Goal: Browse casually: Explore the website without a specific task or goal

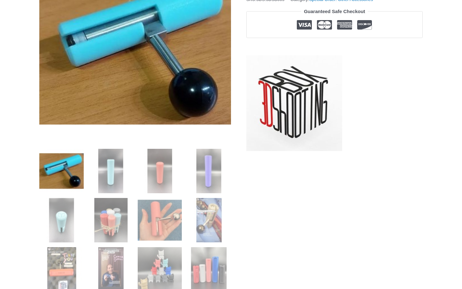
scroll to position [160, 0]
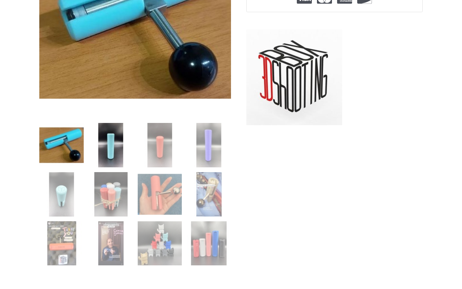
click at [105, 154] on img at bounding box center [110, 145] width 44 height 44
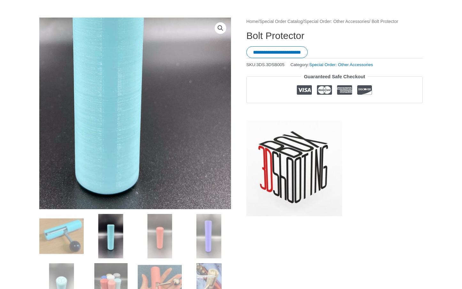
scroll to position [32, 0]
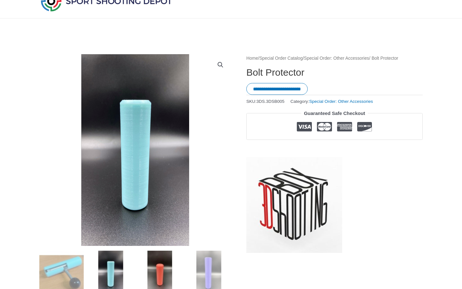
click at [164, 272] on img at bounding box center [160, 273] width 44 height 44
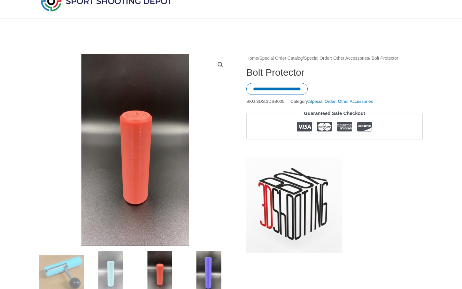
click at [201, 275] on img at bounding box center [209, 273] width 44 height 44
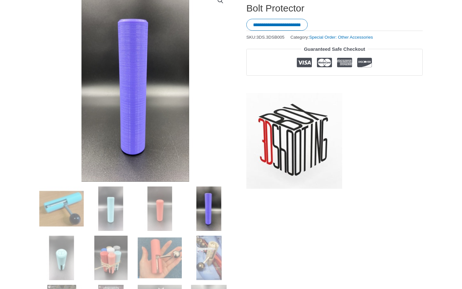
scroll to position [128, 0]
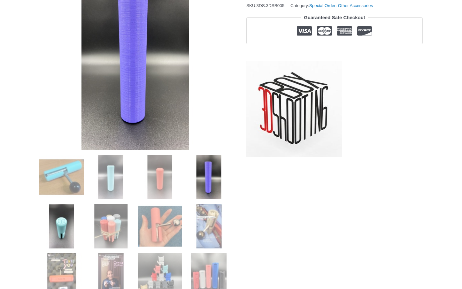
click at [65, 217] on img at bounding box center [61, 226] width 44 height 44
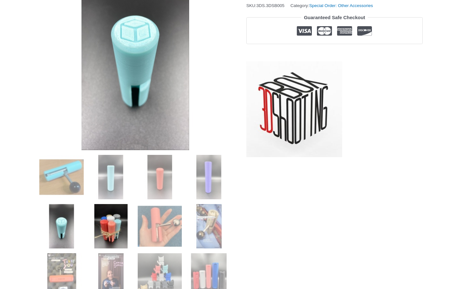
click at [105, 224] on img at bounding box center [110, 226] width 44 height 44
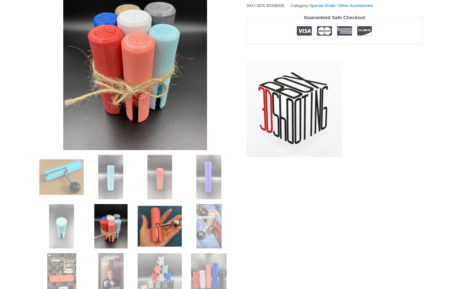
click at [143, 225] on img at bounding box center [160, 226] width 44 height 44
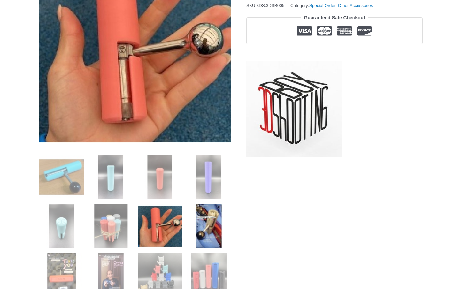
click at [204, 227] on img at bounding box center [209, 226] width 44 height 44
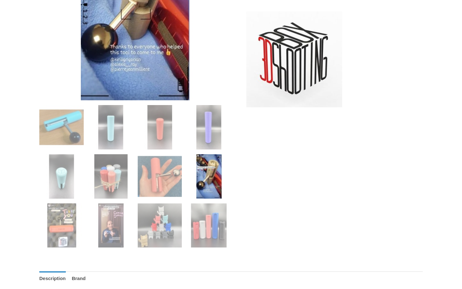
scroll to position [192, 0]
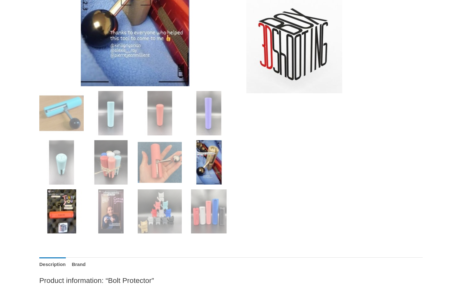
click at [64, 204] on img at bounding box center [61, 211] width 44 height 44
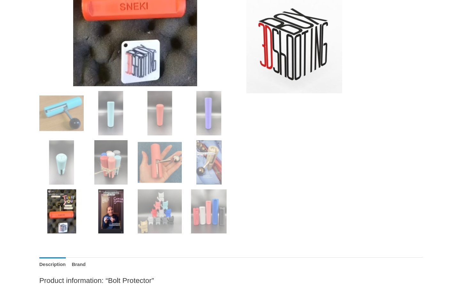
click at [99, 209] on img at bounding box center [110, 211] width 44 height 44
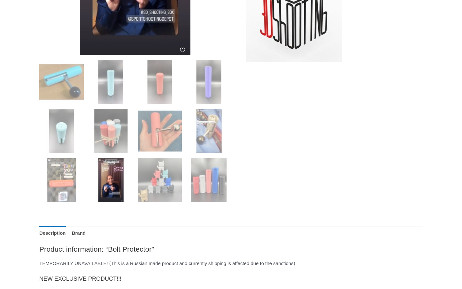
scroll to position [224, 0]
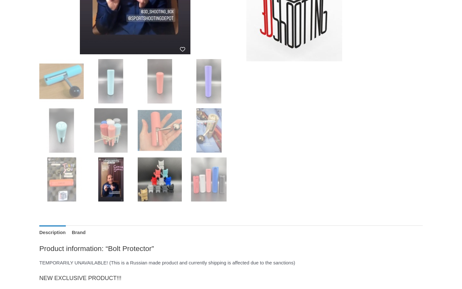
click at [158, 188] on img at bounding box center [160, 179] width 44 height 44
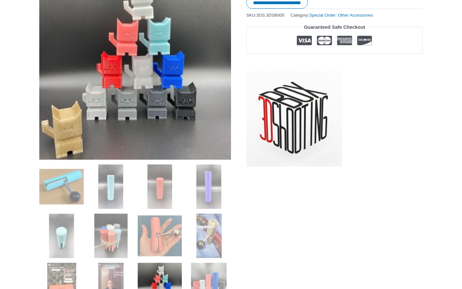
scroll to position [192, 0]
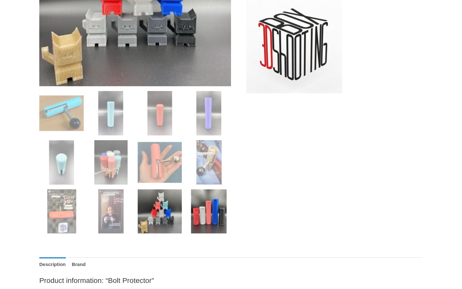
click at [216, 207] on img at bounding box center [209, 211] width 44 height 44
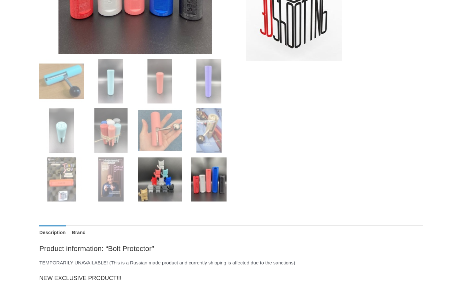
click at [154, 179] on img at bounding box center [160, 179] width 44 height 44
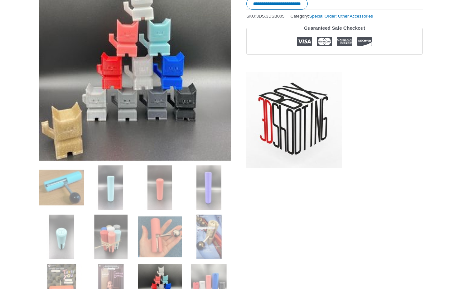
scroll to position [96, 0]
